Goal: Transaction & Acquisition: Book appointment/travel/reservation

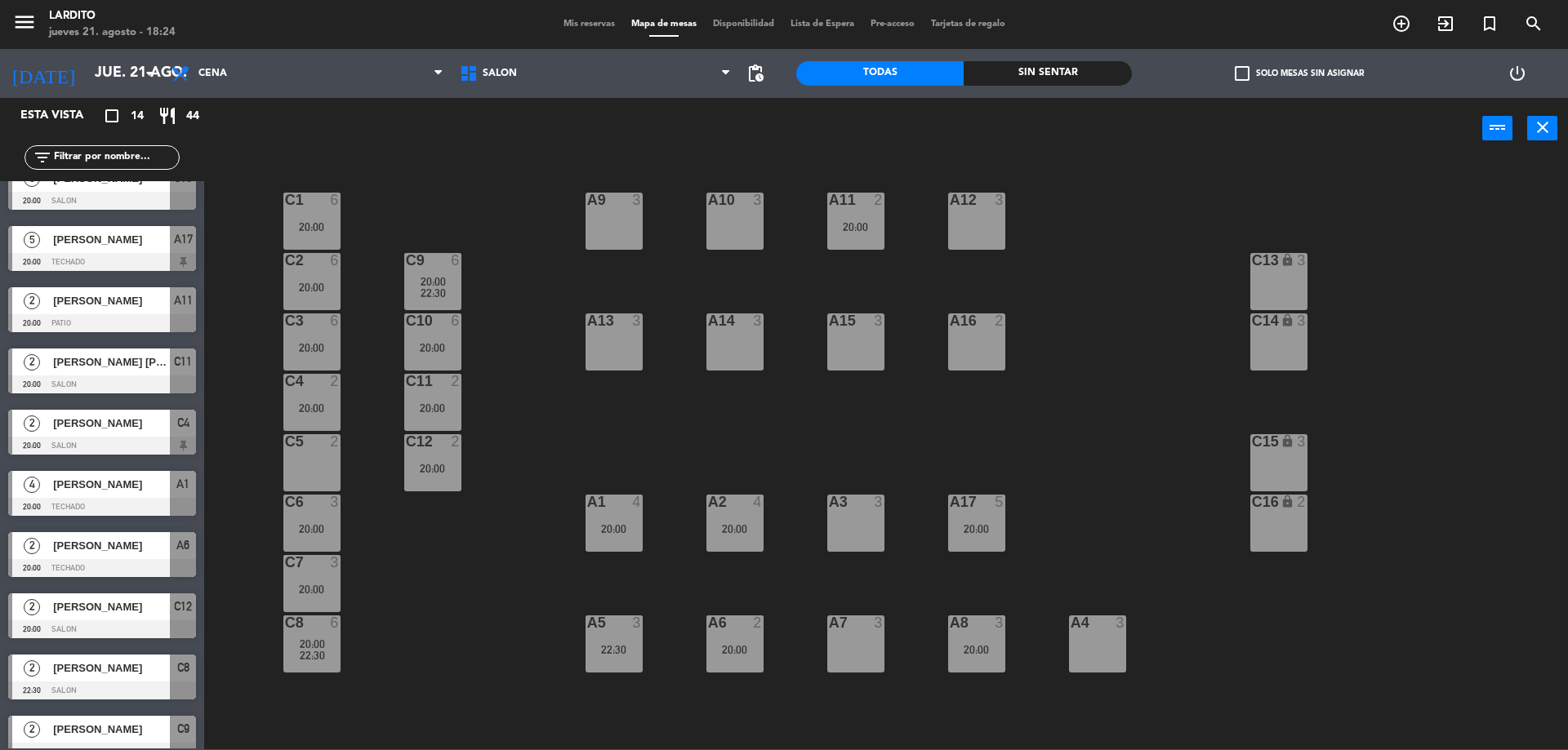
scroll to position [290, 0]
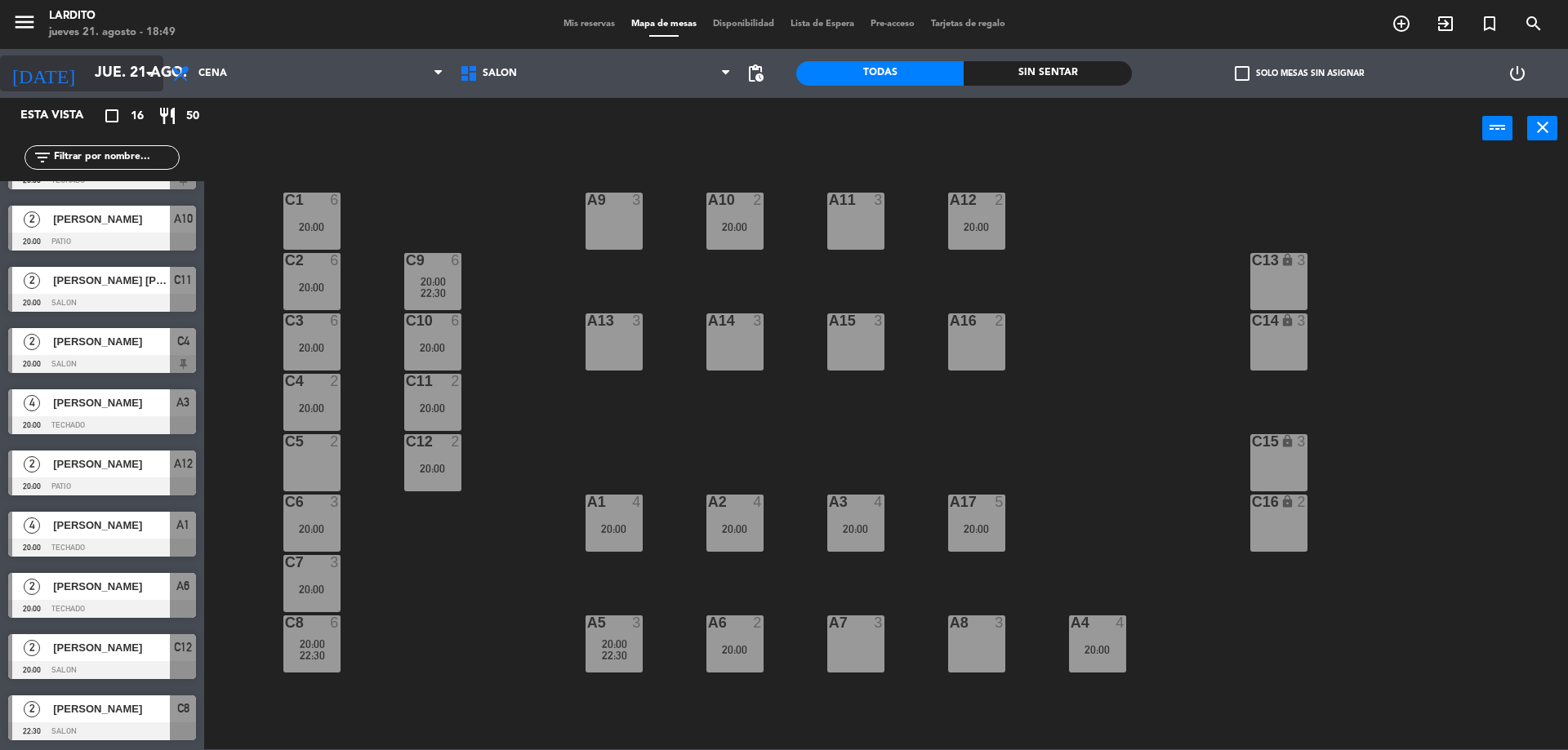
click at [126, 57] on input "jue. 21 ago." at bounding box center [181, 73] width 189 height 33
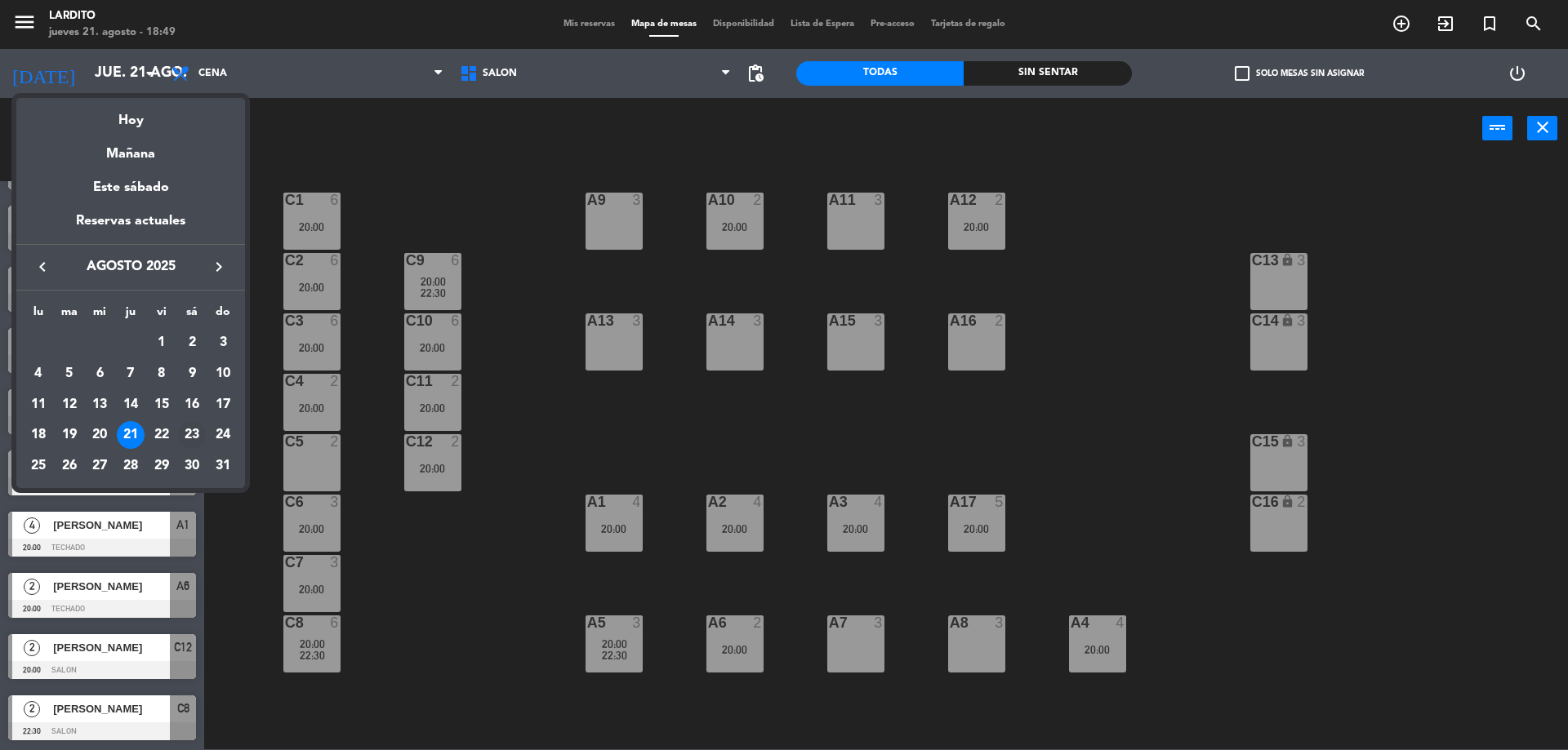
click at [189, 439] on div "23" at bounding box center [191, 435] width 28 height 28
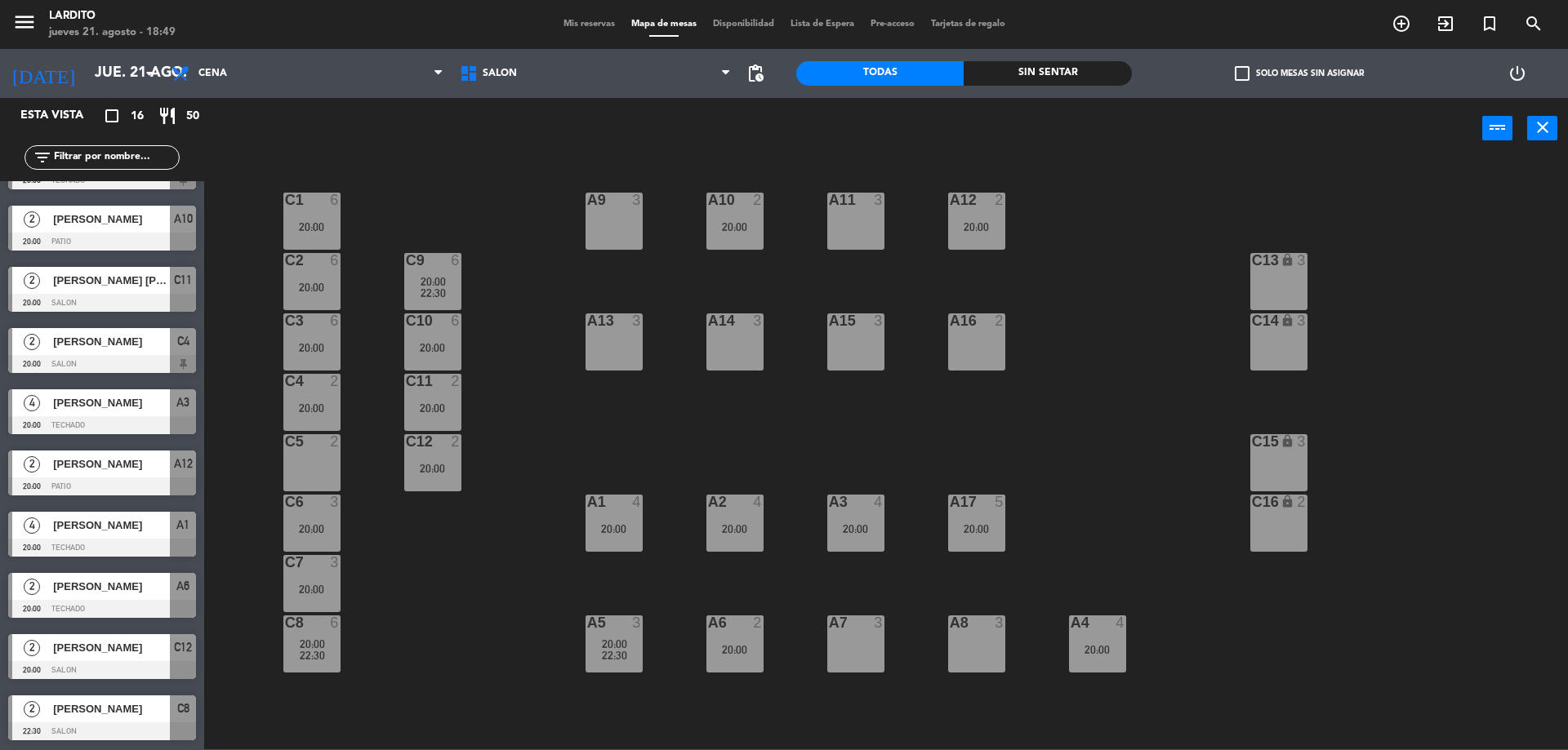
type input "sáb. 23 ago."
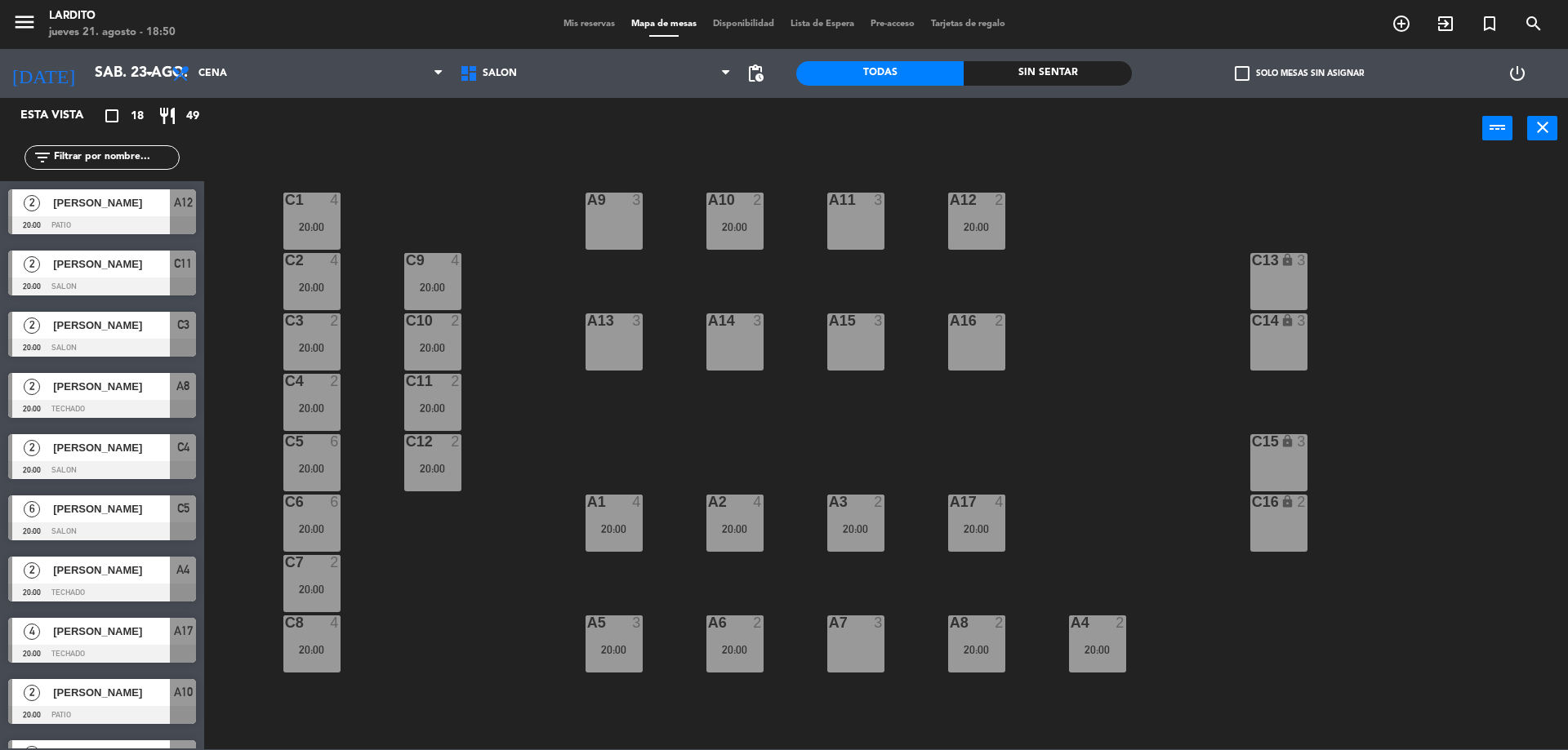
click at [875, 633] on div "A7 3" at bounding box center [855, 644] width 57 height 57
click at [822, 134] on button "[GEOGRAPHIC_DATA]" at bounding box center [792, 128] width 98 height 33
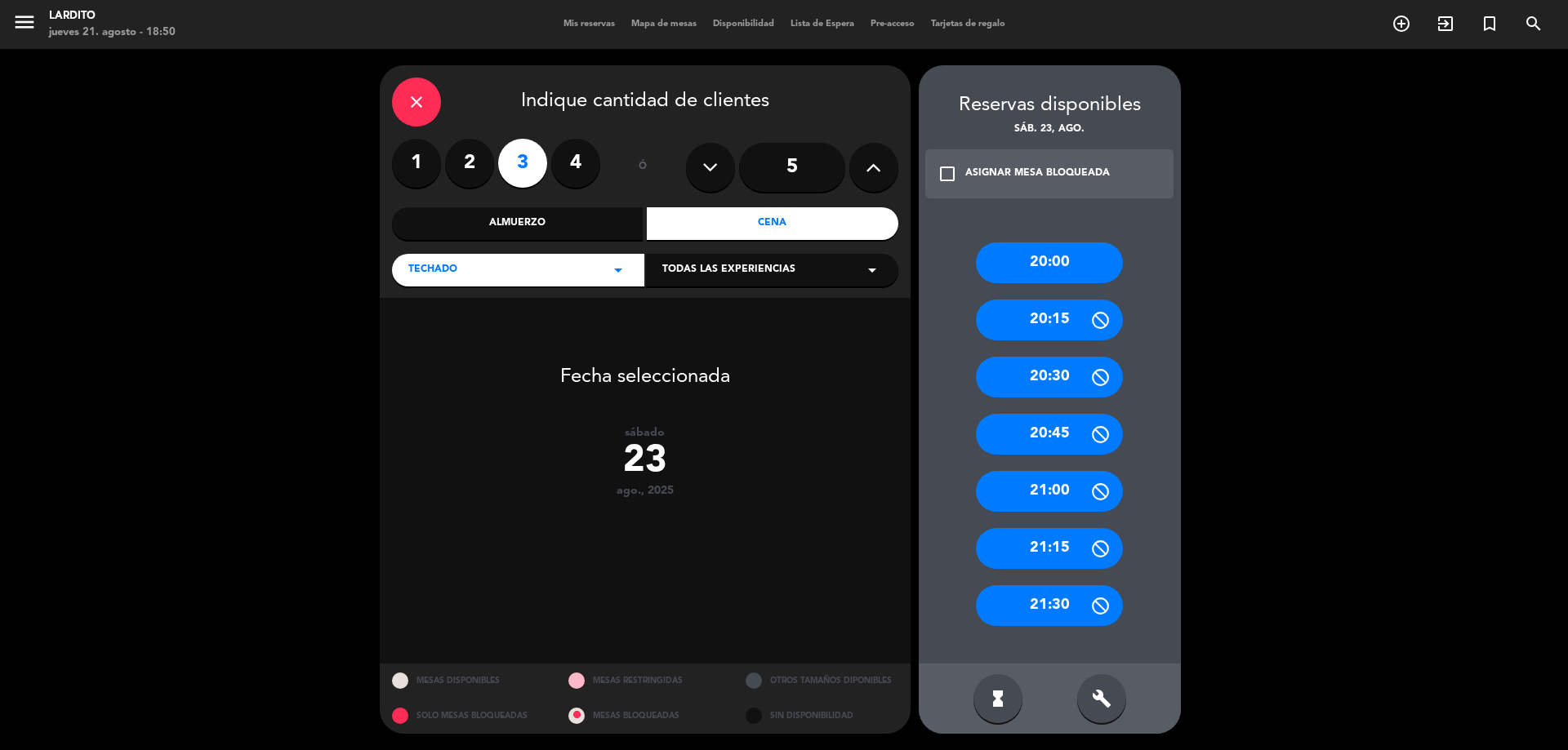
click at [1055, 250] on div "20:00" at bounding box center [1049, 263] width 147 height 41
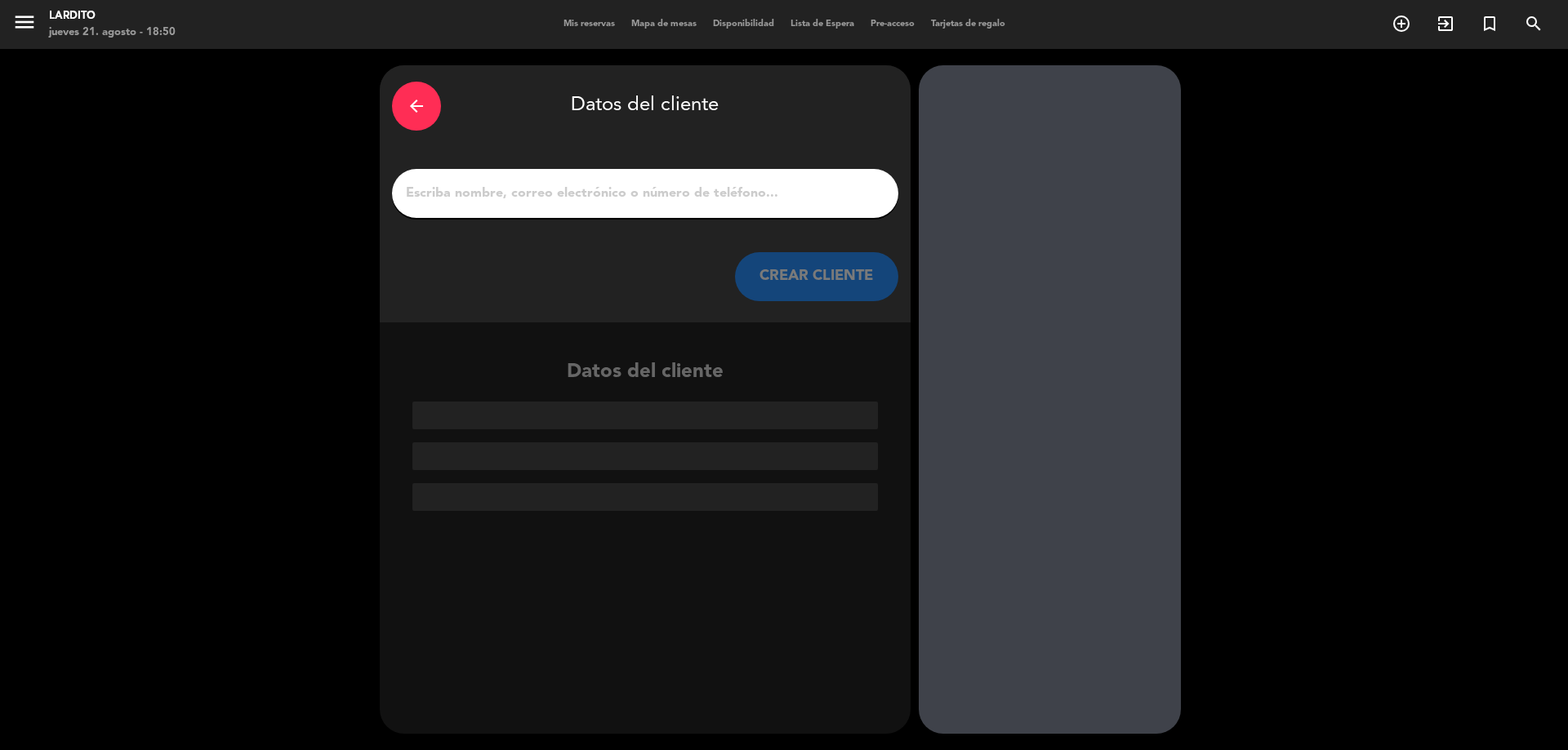
click at [656, 199] on input "1" at bounding box center [646, 194] width 482 height 23
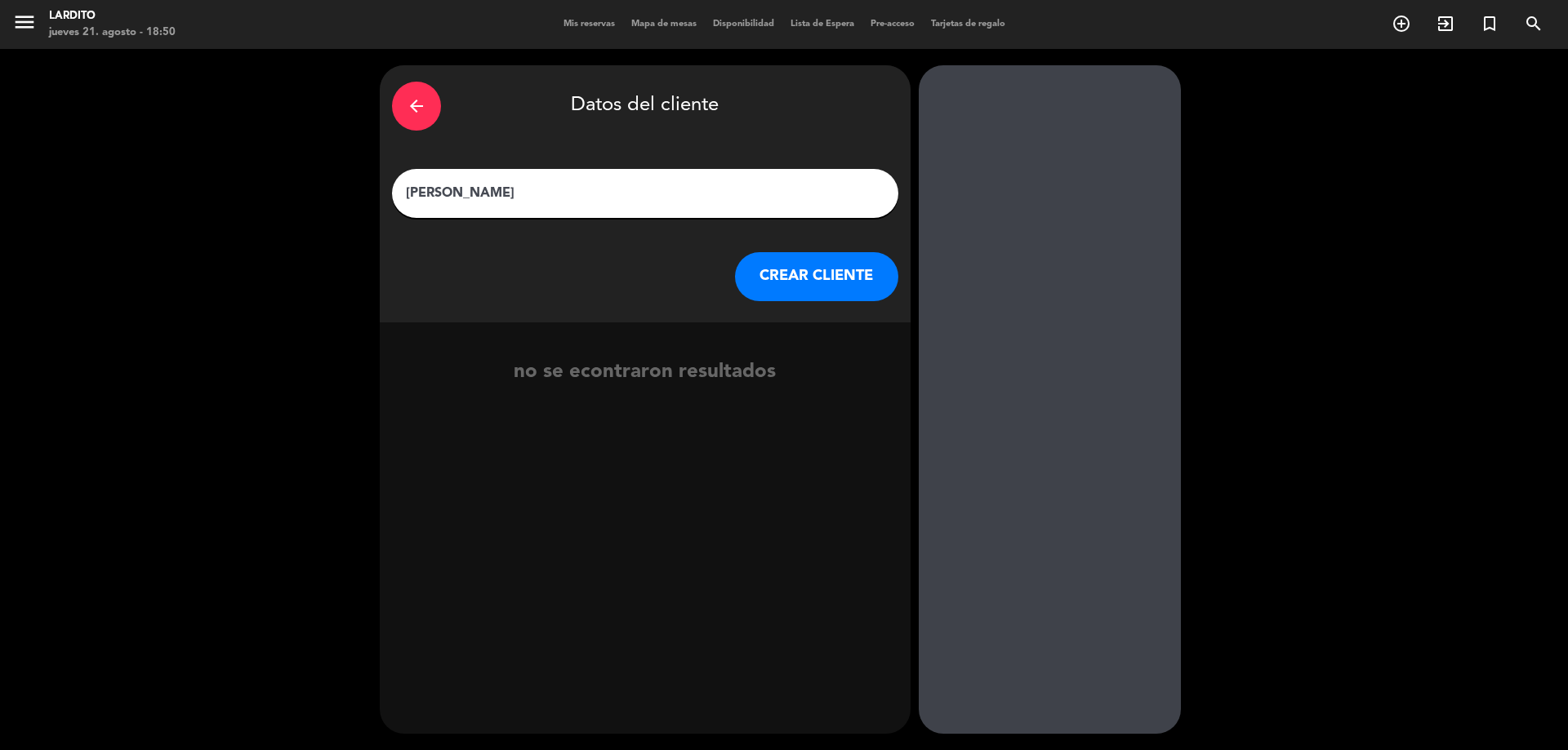
type input "[PERSON_NAME]"
click at [806, 281] on button "CREAR CLIENTE" at bounding box center [816, 277] width 163 height 49
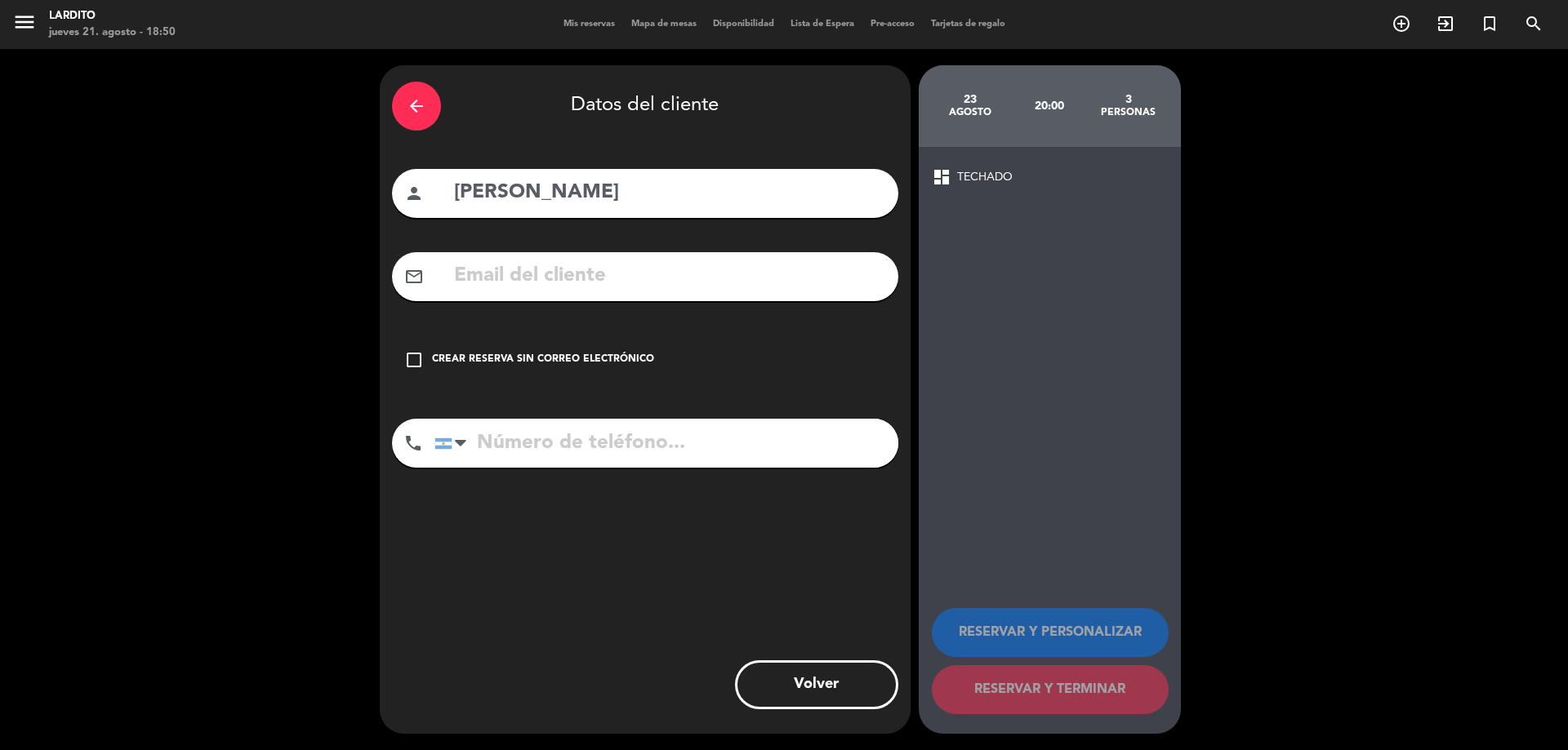
click at [533, 429] on input "tel" at bounding box center [665, 443] width 463 height 49
paste input "[PHONE_NUMBER]"
type input "[PHONE_NUMBER]"
click at [405, 354] on icon "check_box_outline_blank" at bounding box center [414, 360] width 20 height 20
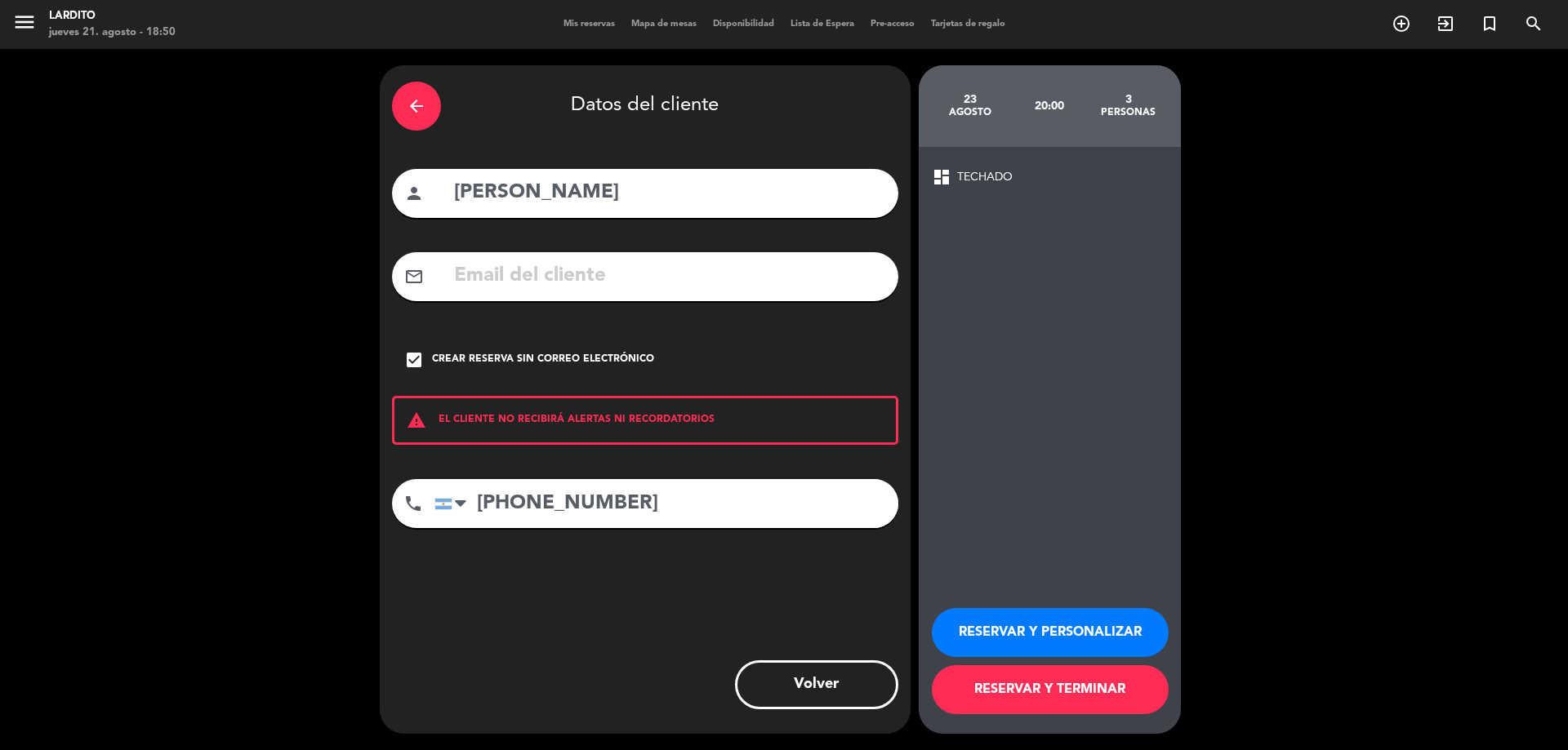
click at [1067, 693] on button "RESERVAR Y TERMINAR" at bounding box center [1049, 689] width 237 height 49
